Goal: Check status: Check status

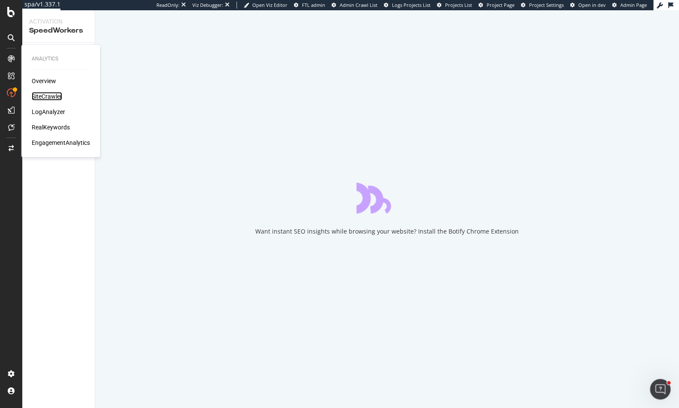
click at [52, 95] on div "SiteCrawler" at bounding box center [47, 96] width 30 height 9
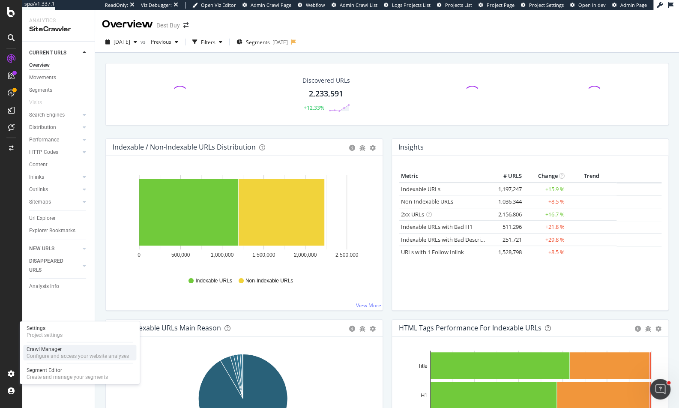
click at [59, 351] on div "Crawl Manager" at bounding box center [78, 349] width 102 height 7
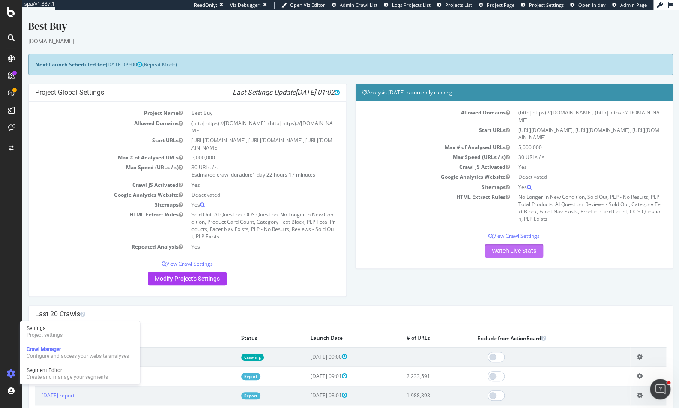
click at [515, 254] on link "Watch Live Stats" at bounding box center [514, 251] width 58 height 14
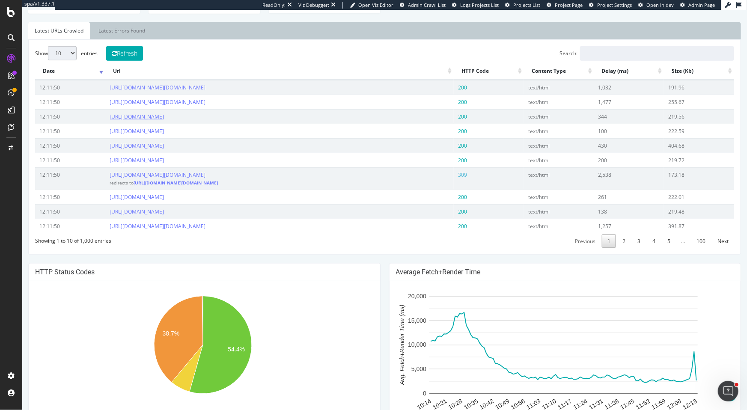
scroll to position [311, 0]
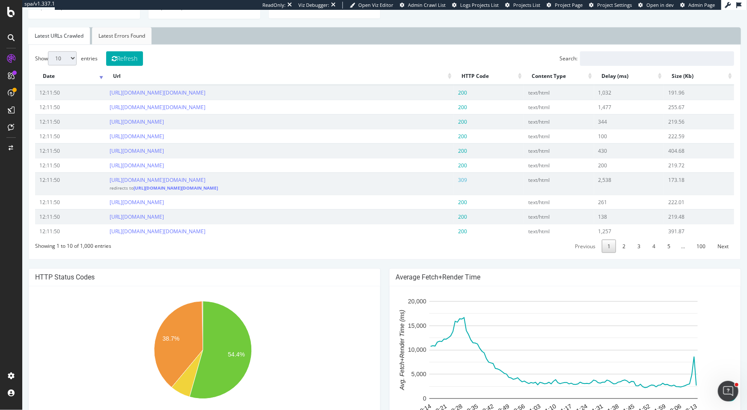
click at [117, 38] on link "Latest Errors Found" at bounding box center [122, 35] width 60 height 17
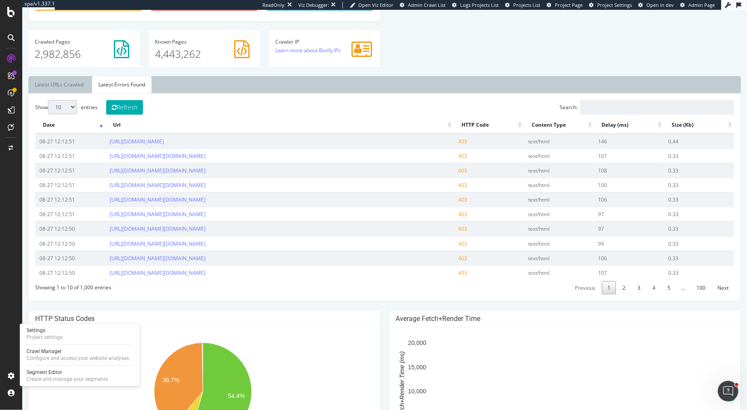
scroll to position [225, 0]
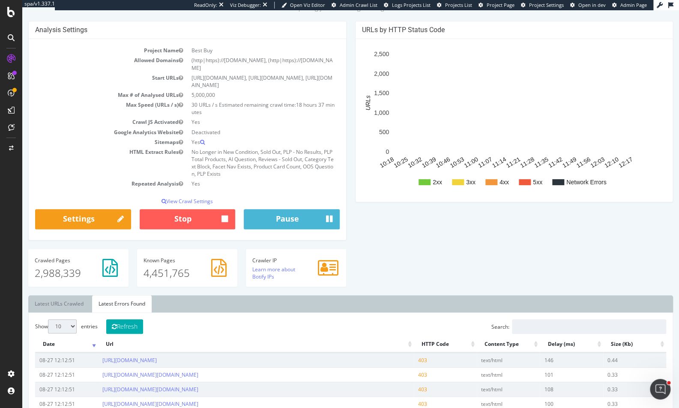
scroll to position [0, 0]
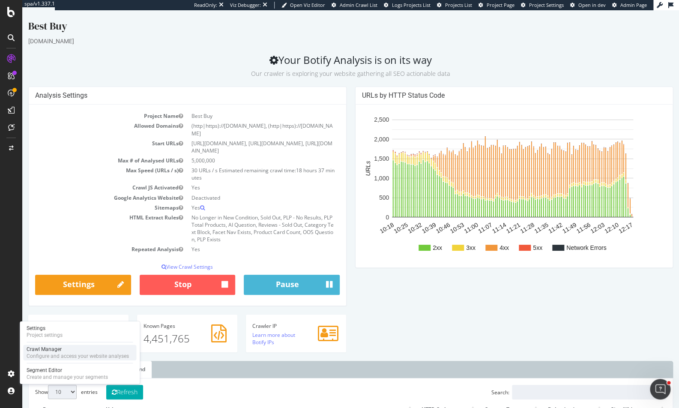
click at [57, 358] on div "Configure and access your website analyses" at bounding box center [78, 355] width 102 height 7
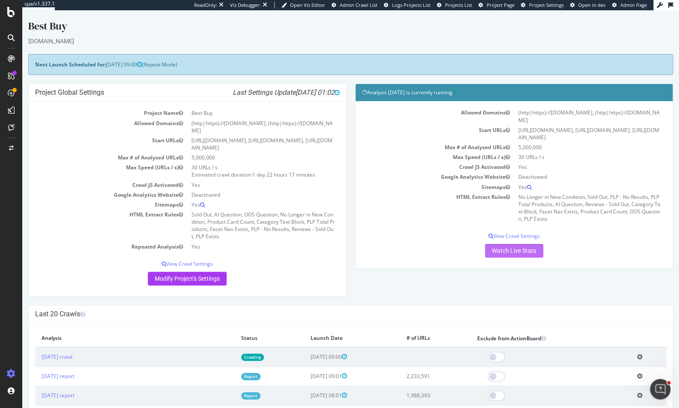
click at [494, 254] on link "Watch Live Stats" at bounding box center [514, 251] width 58 height 14
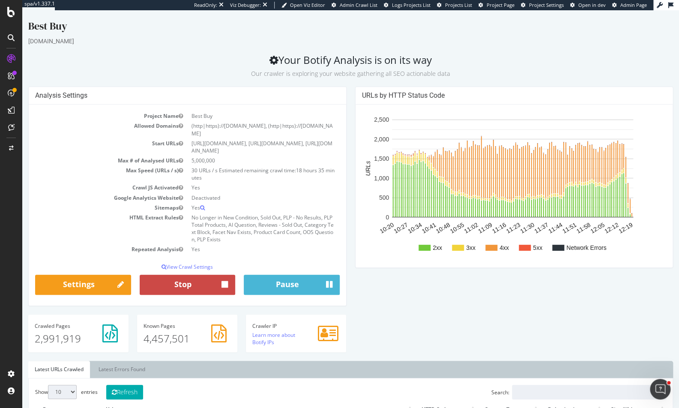
click at [192, 288] on button "Stop" at bounding box center [188, 284] width 96 height 21
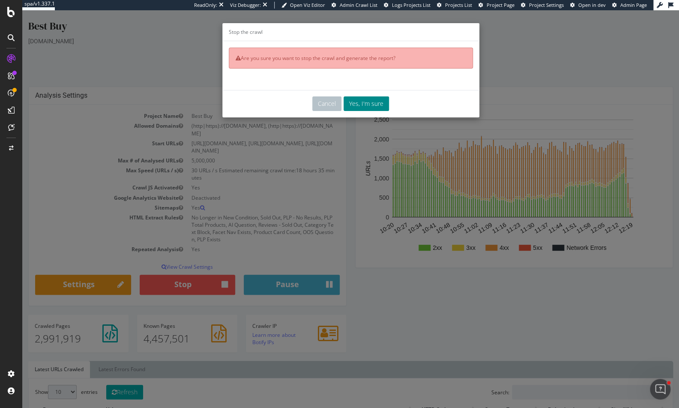
click at [368, 101] on button "Yes, I'm sure" at bounding box center [365, 103] width 45 height 15
